Goal: Information Seeking & Learning: Learn about a topic

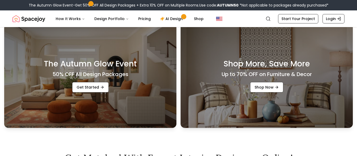
scroll to position [274, 0]
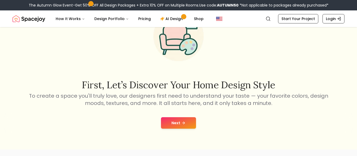
scroll to position [56, 0]
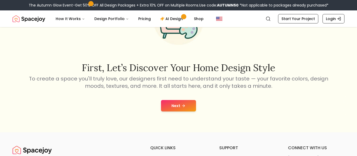
click at [181, 105] on icon at bounding box center [183, 106] width 4 height 4
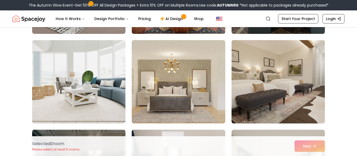
scroll to position [1466, 0]
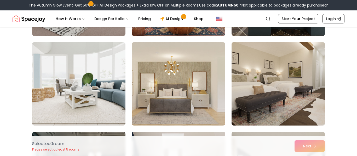
click at [264, 78] on img at bounding box center [278, 84] width 98 height 88
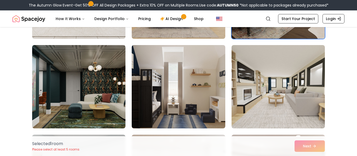
scroll to position [1553, 0]
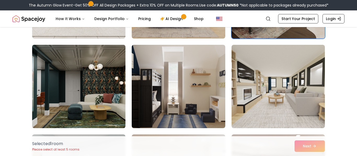
click at [68, 99] on img at bounding box center [79, 87] width 98 height 88
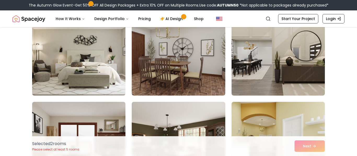
scroll to position [1856, 0]
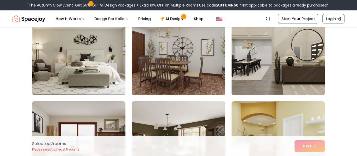
click at [282, 51] on img at bounding box center [278, 54] width 98 height 88
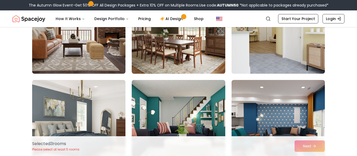
scroll to position [1967, 0]
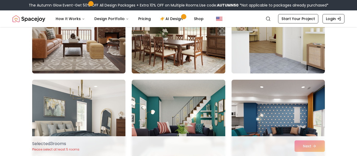
click at [160, 55] on img at bounding box center [178, 32] width 98 height 88
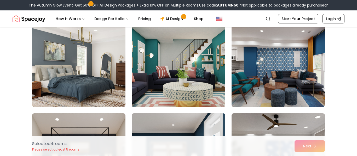
scroll to position [2024, 0]
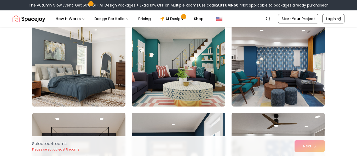
click at [183, 68] on img at bounding box center [178, 65] width 98 height 88
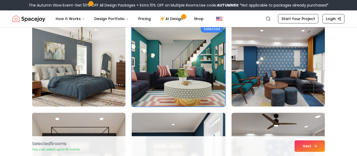
click at [313, 148] on button "Next" at bounding box center [309, 146] width 30 height 11
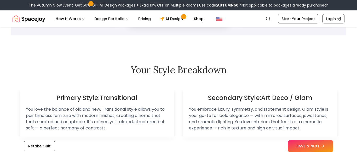
scroll to position [291, 0]
